Goal: Task Accomplishment & Management: Use online tool/utility

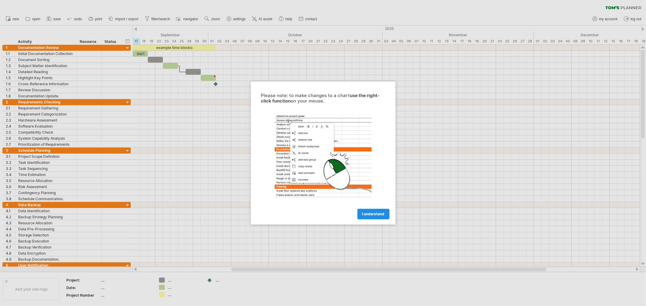
click at [369, 212] on span "I understand" at bounding box center [373, 214] width 22 height 5
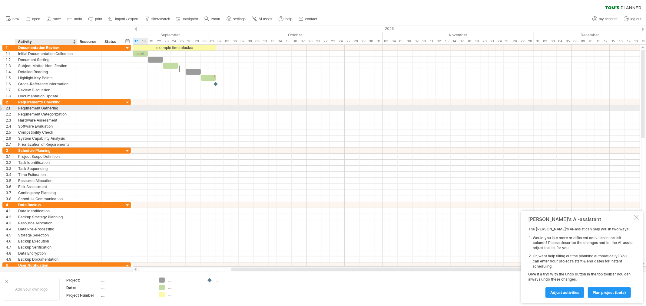
click at [70, 107] on div "Requirement Gathering" at bounding box center [45, 108] width 55 height 6
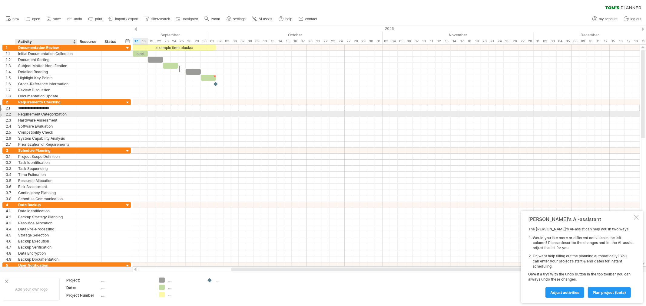
click at [73, 114] on div "Requirement Categorization" at bounding box center [45, 114] width 55 height 6
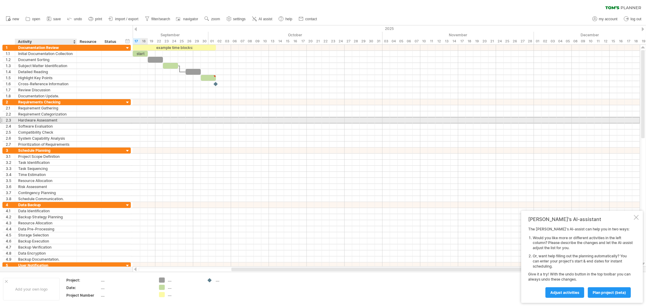
click at [72, 123] on div "Hardware Assessment" at bounding box center [45, 120] width 55 height 6
click at [69, 128] on div "Software Evaluation" at bounding box center [45, 127] width 55 height 6
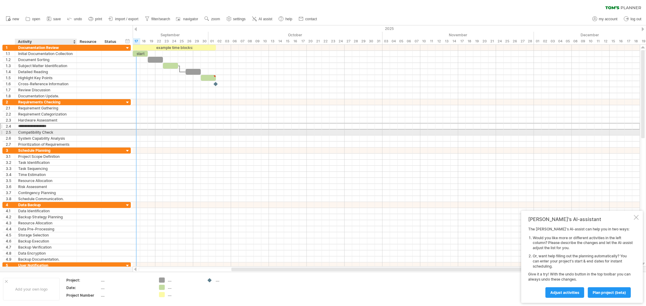
click at [71, 133] on div "Compatibility Check" at bounding box center [45, 133] width 55 height 6
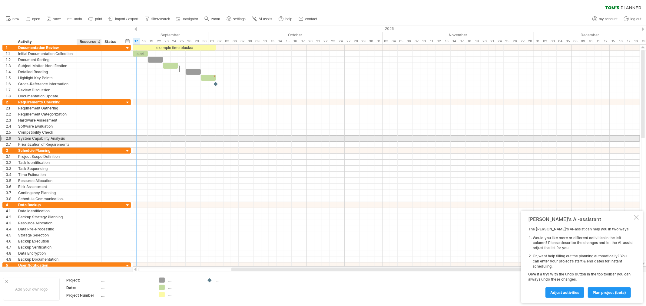
click at [92, 139] on div at bounding box center [89, 139] width 18 height 6
click at [181, 140] on div at bounding box center [386, 138] width 507 height 6
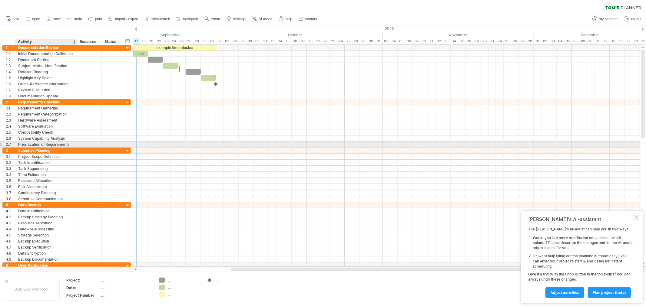
click at [73, 146] on div "Prioritization of Requirements" at bounding box center [45, 145] width 55 height 6
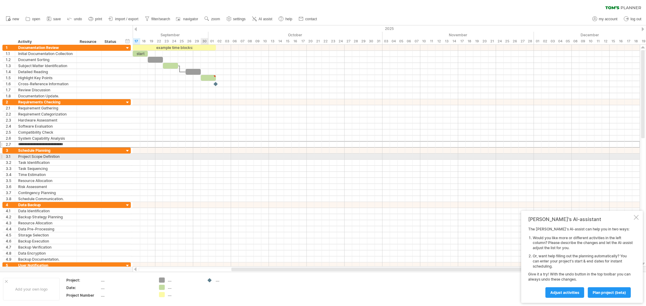
click at [203, 158] on div at bounding box center [386, 157] width 507 height 6
